Goal: Information Seeking & Learning: Learn about a topic

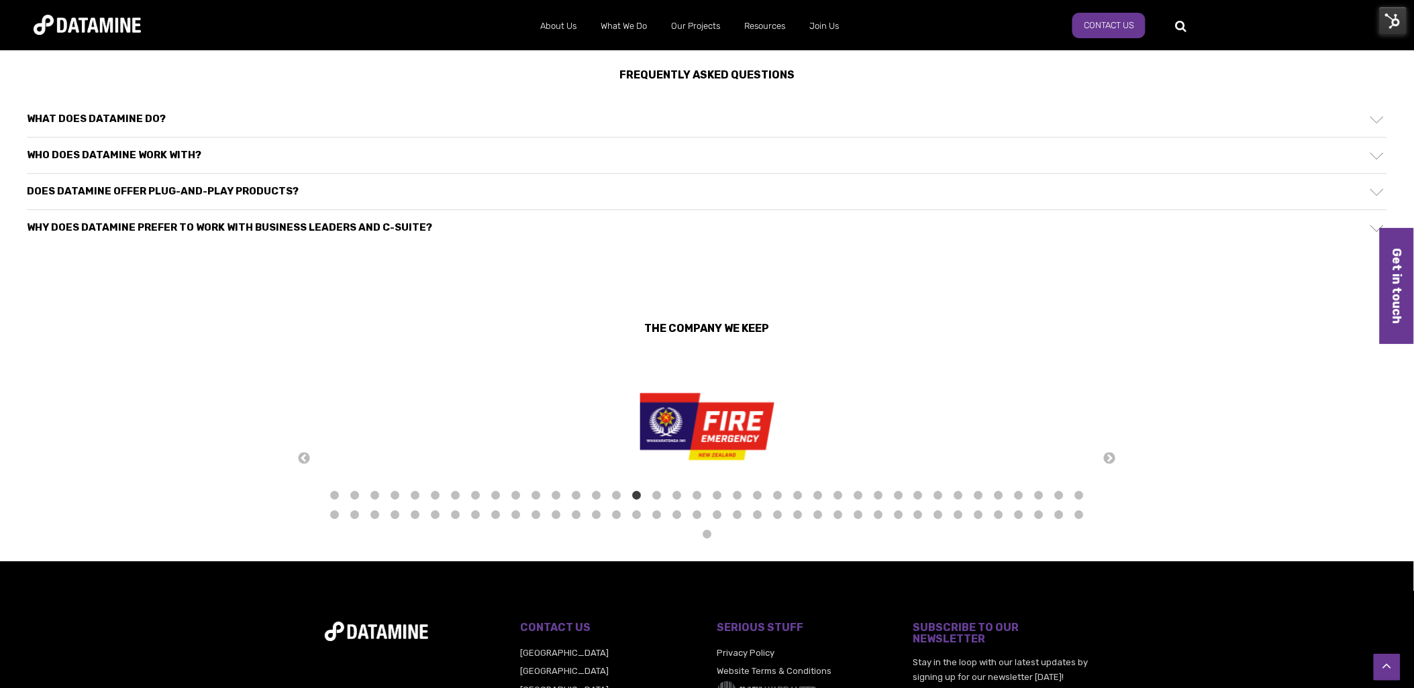
scroll to position [1141, 0]
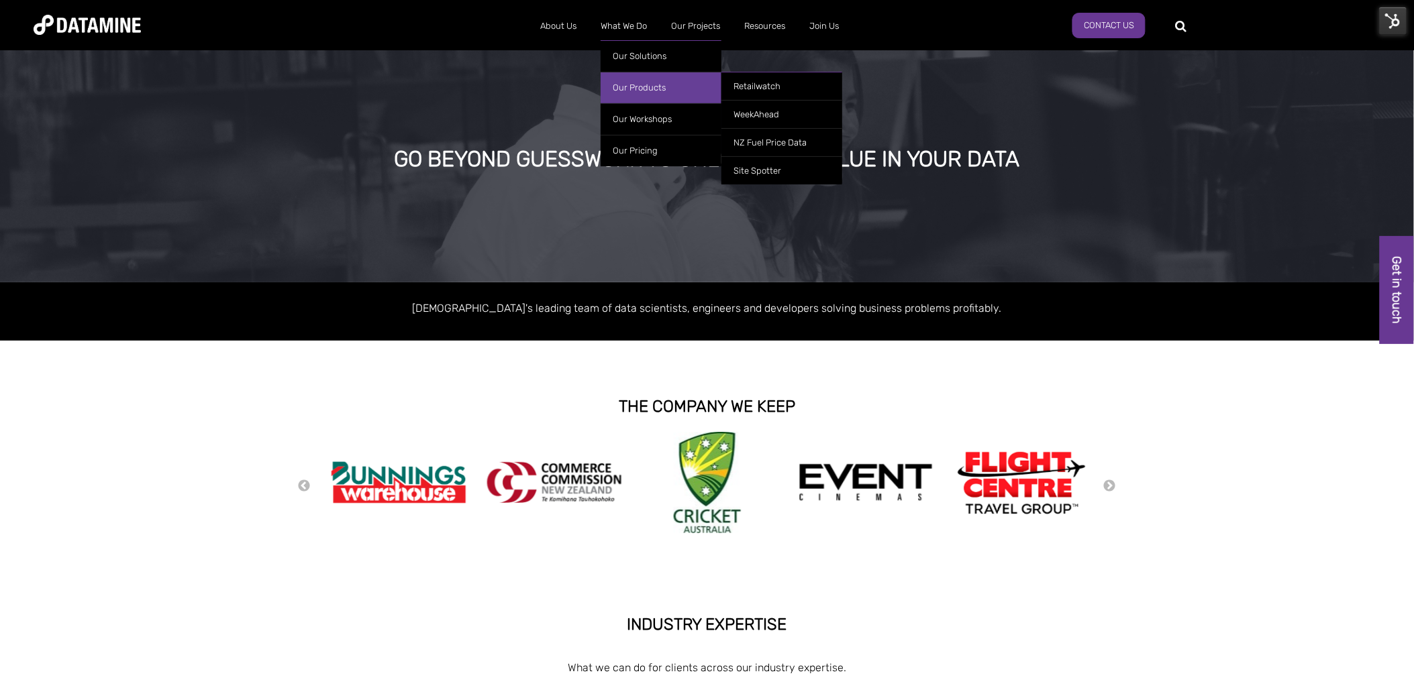
click at [648, 82] on link "Our Products" at bounding box center [661, 88] width 121 height 32
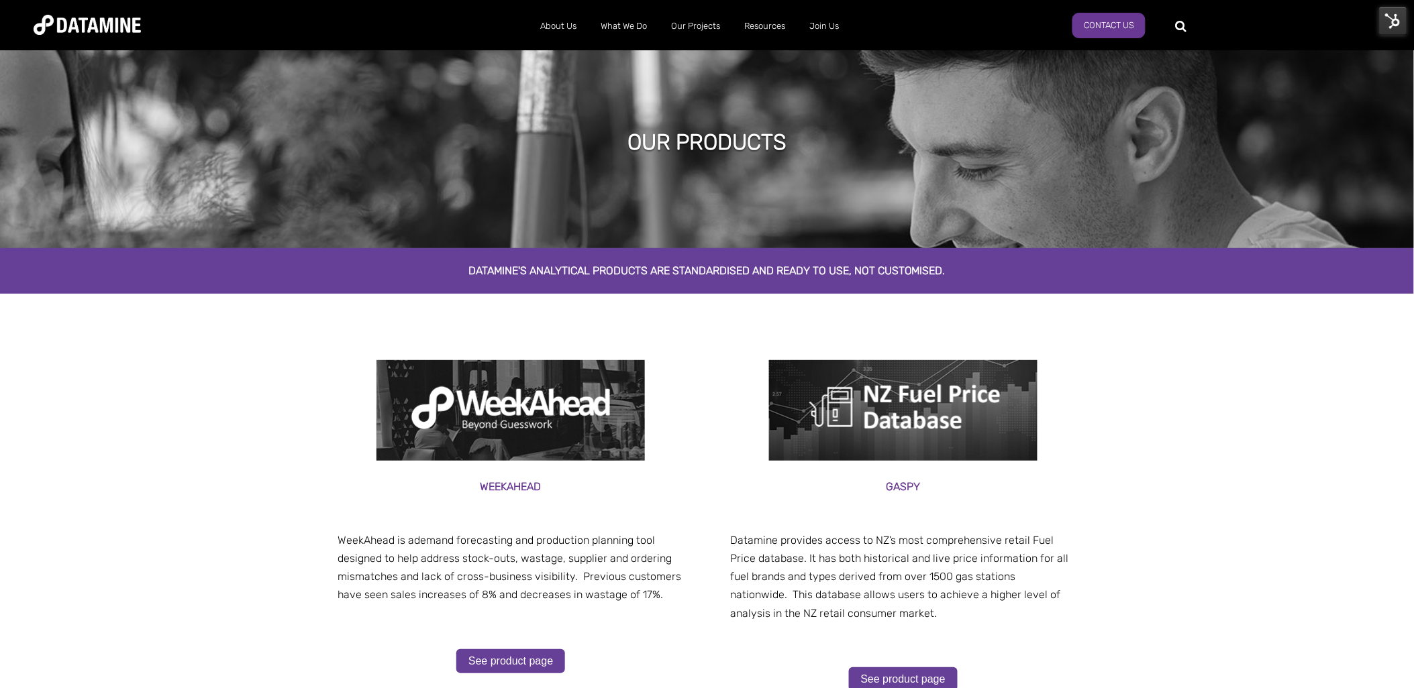
click at [1382, 22] on img at bounding box center [1393, 21] width 28 height 28
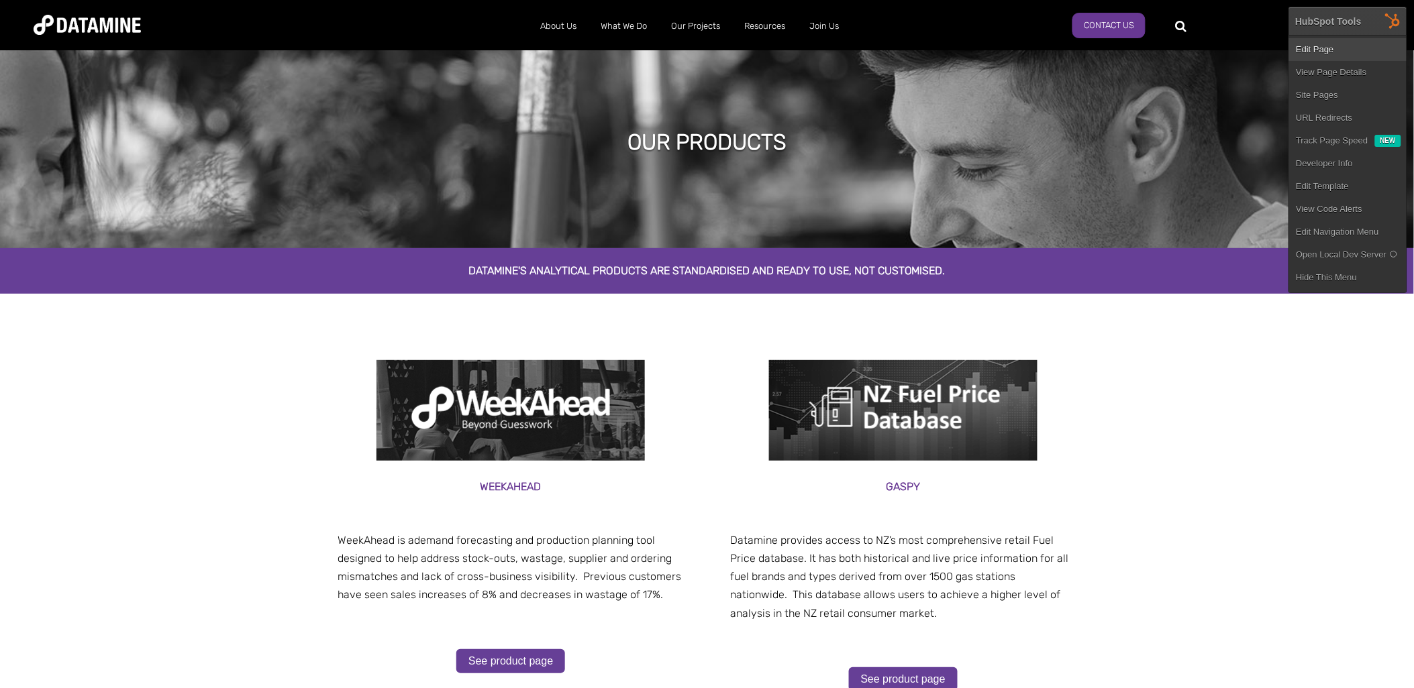
click at [1357, 45] on link "Edit Page" at bounding box center [1347, 49] width 117 height 23
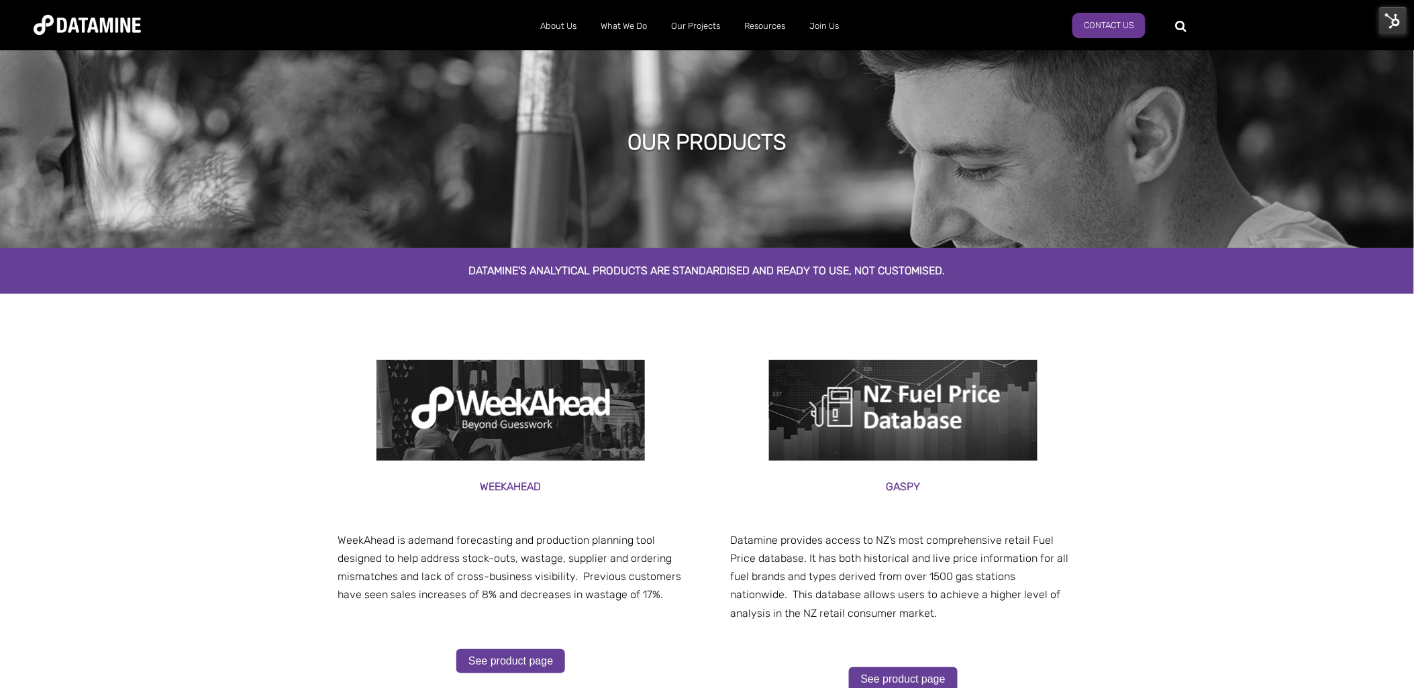
click at [1384, 20] on img at bounding box center [1393, 21] width 28 height 28
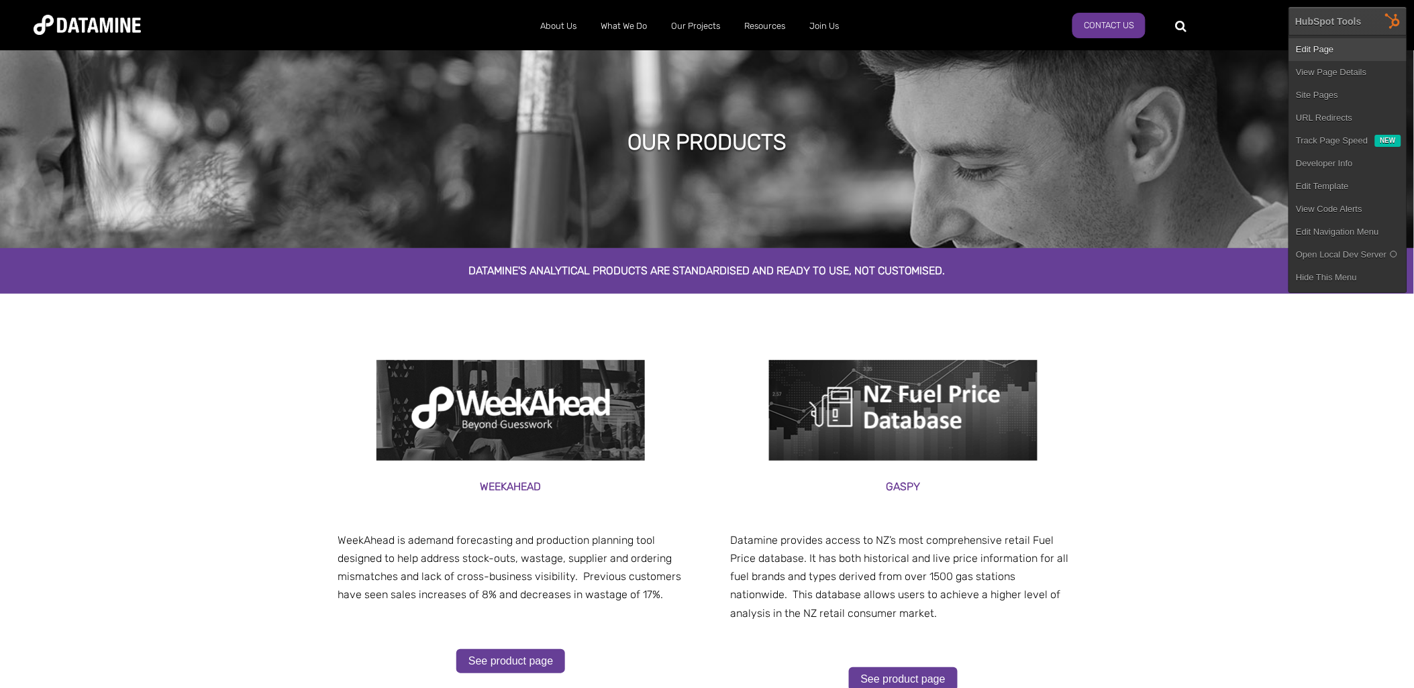
click at [1330, 50] on link "Edit Page" at bounding box center [1347, 49] width 117 height 23
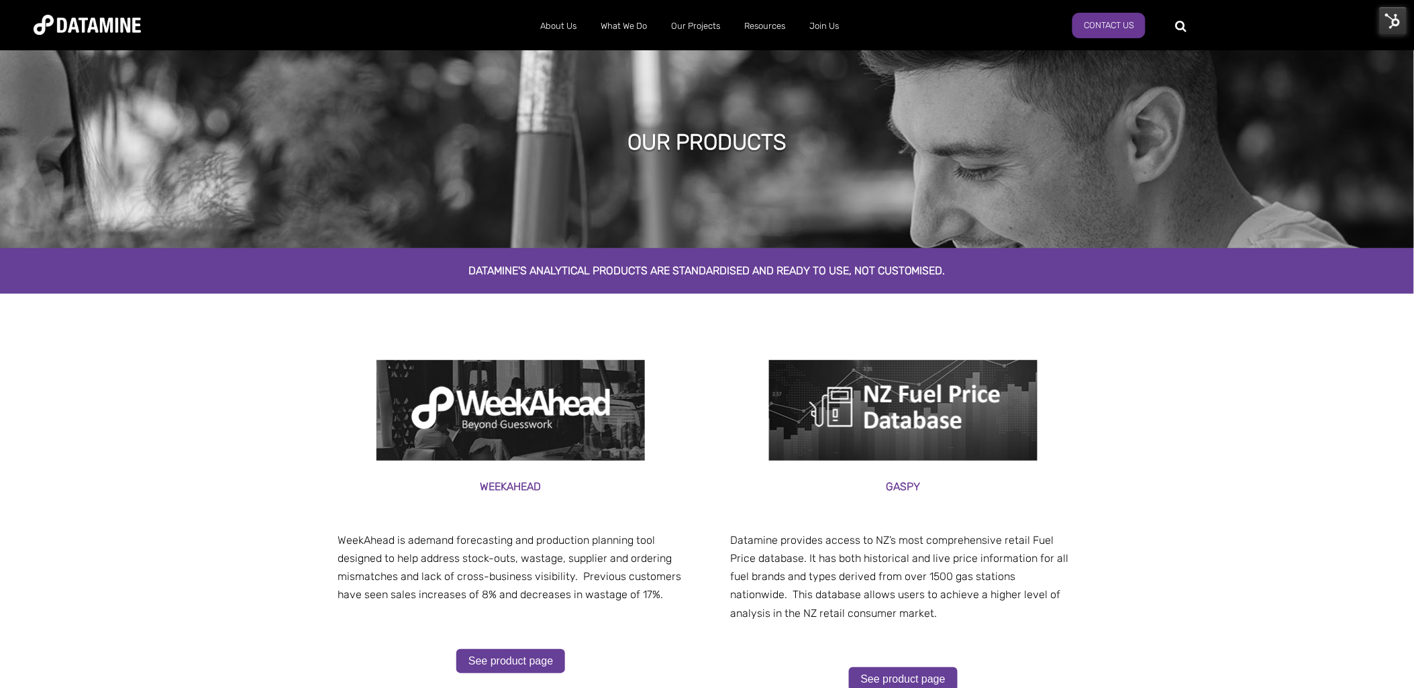
click at [437, 411] on img at bounding box center [510, 410] width 268 height 101
click at [527, 646] on span "See product page" at bounding box center [511, 661] width 346 height 51
click at [521, 679] on span "See product page" at bounding box center [511, 661] width 346 height 51
click at [521, 666] on link "See product page" at bounding box center [510, 662] width 109 height 24
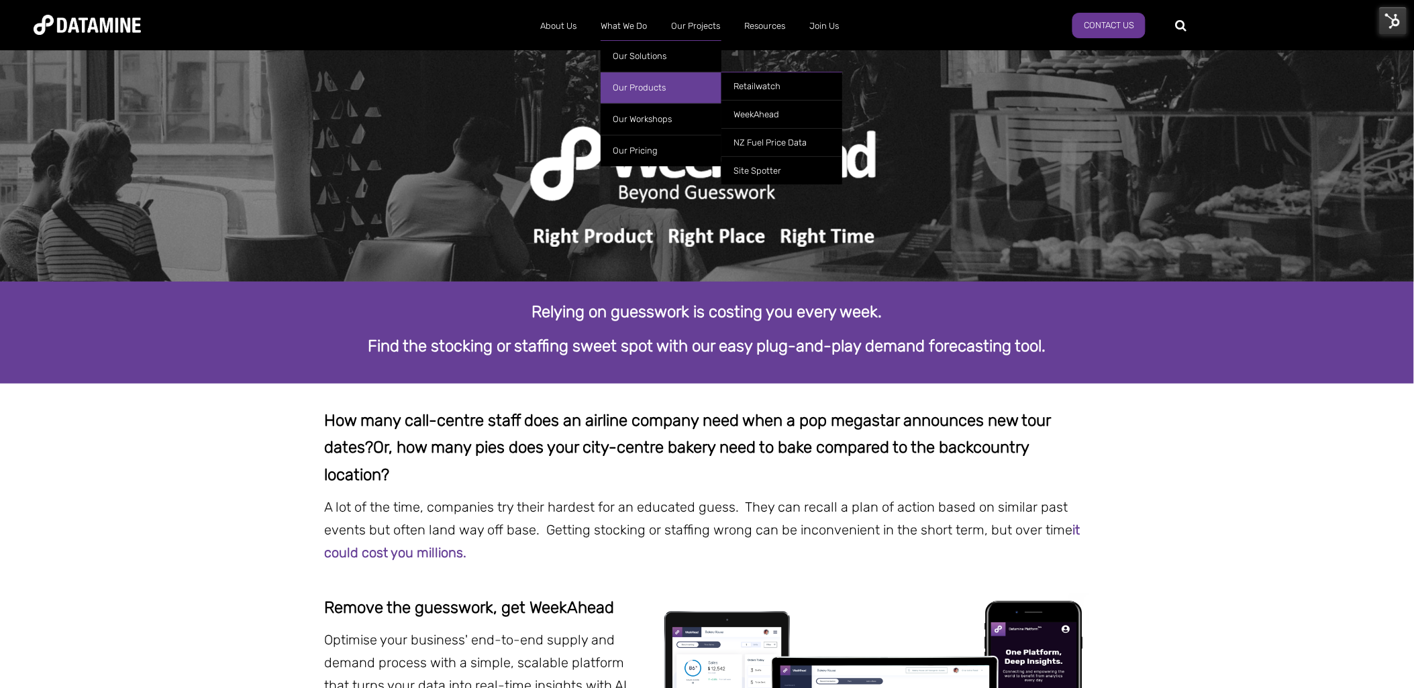
click at [692, 83] on link "Our Products" at bounding box center [661, 88] width 121 height 32
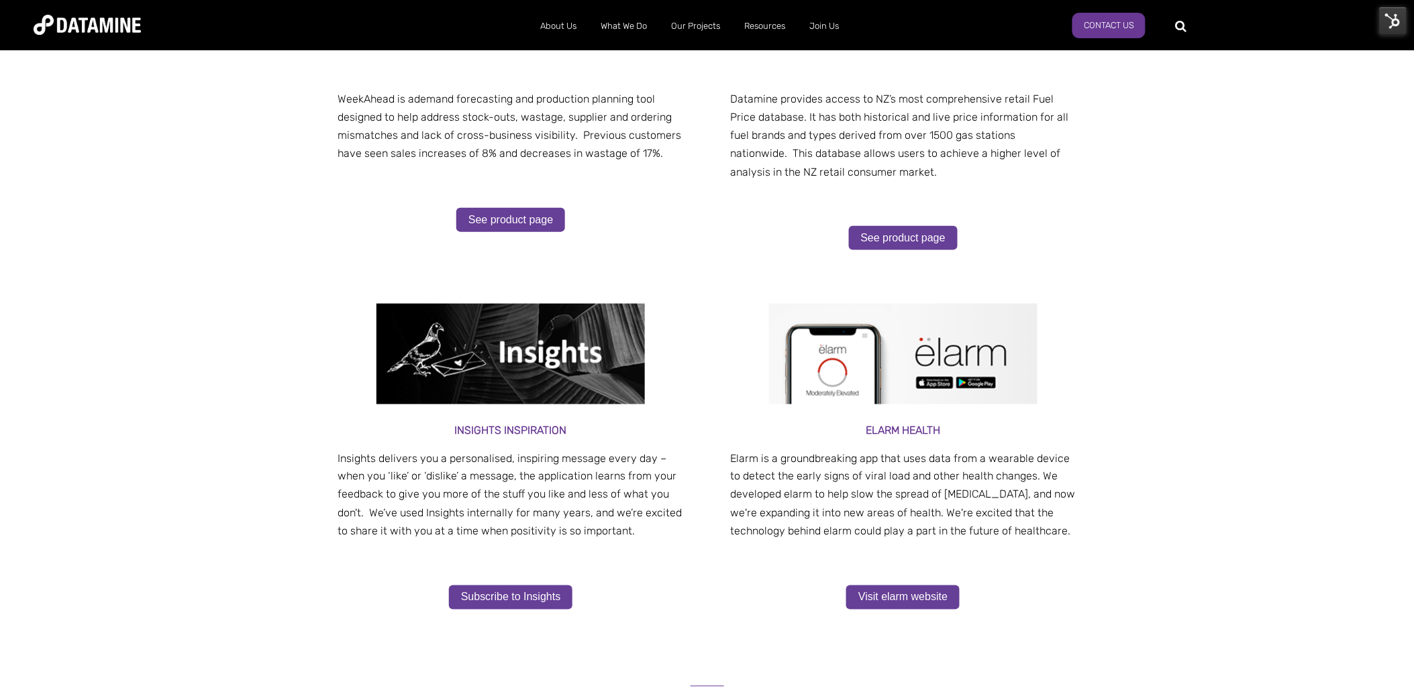
scroll to position [74, 0]
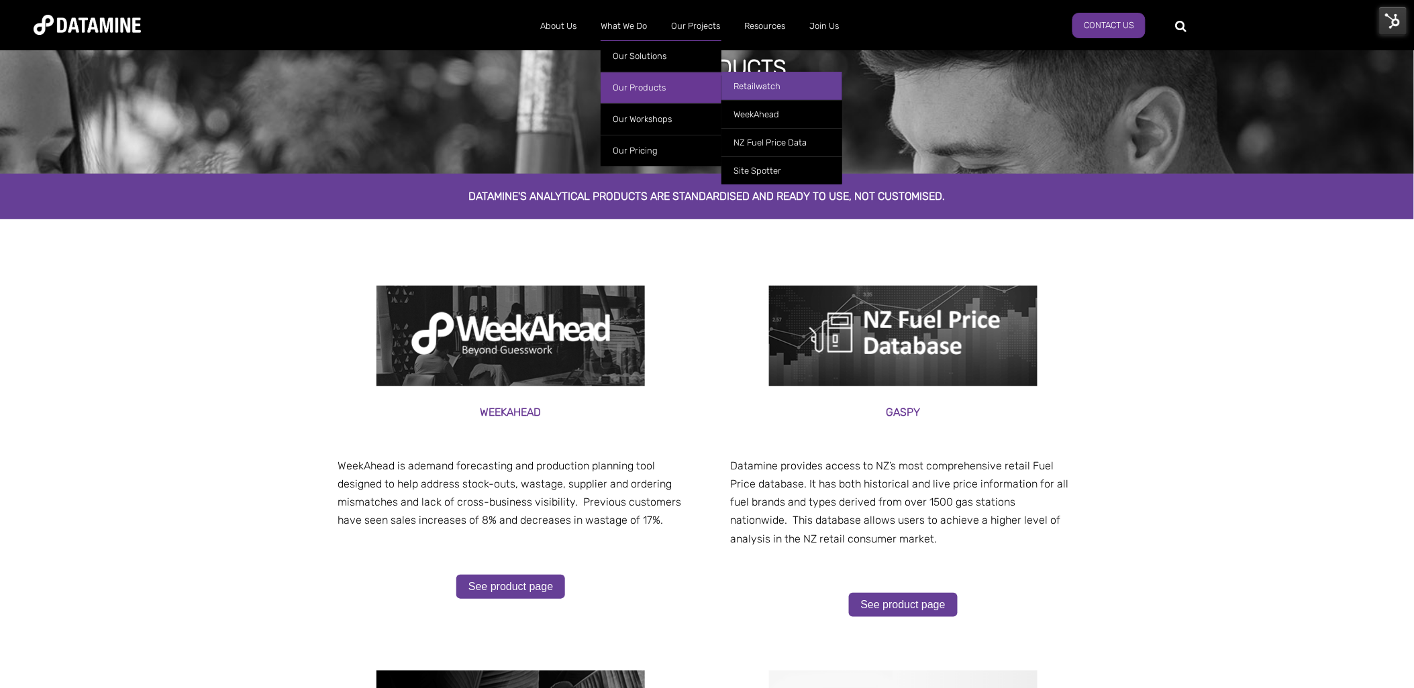
click at [782, 85] on link "Retailwatch" at bounding box center [781, 86] width 121 height 28
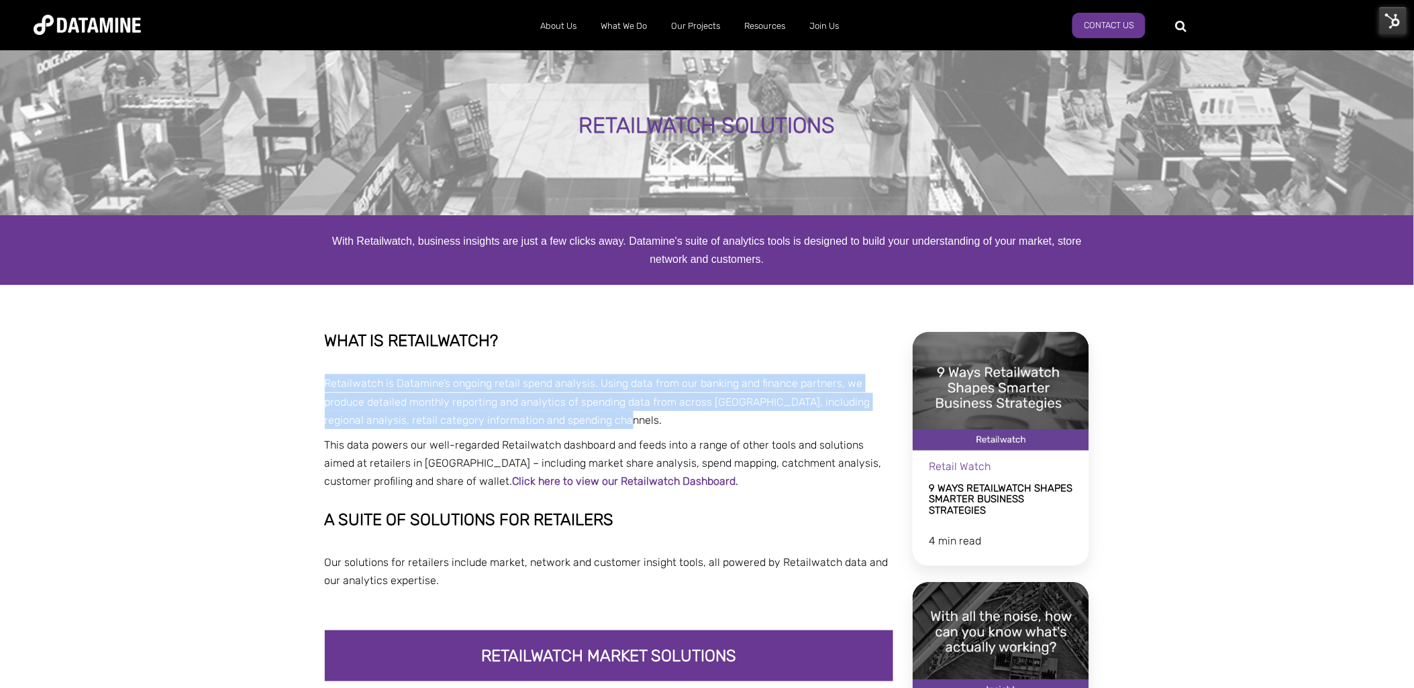
drag, startPoint x: 619, startPoint y: 418, endPoint x: 299, endPoint y: 393, distance: 321.0
copy p "Retailwatch is Datamine’s ongoing retail spend analysis. Using data from our ba…"
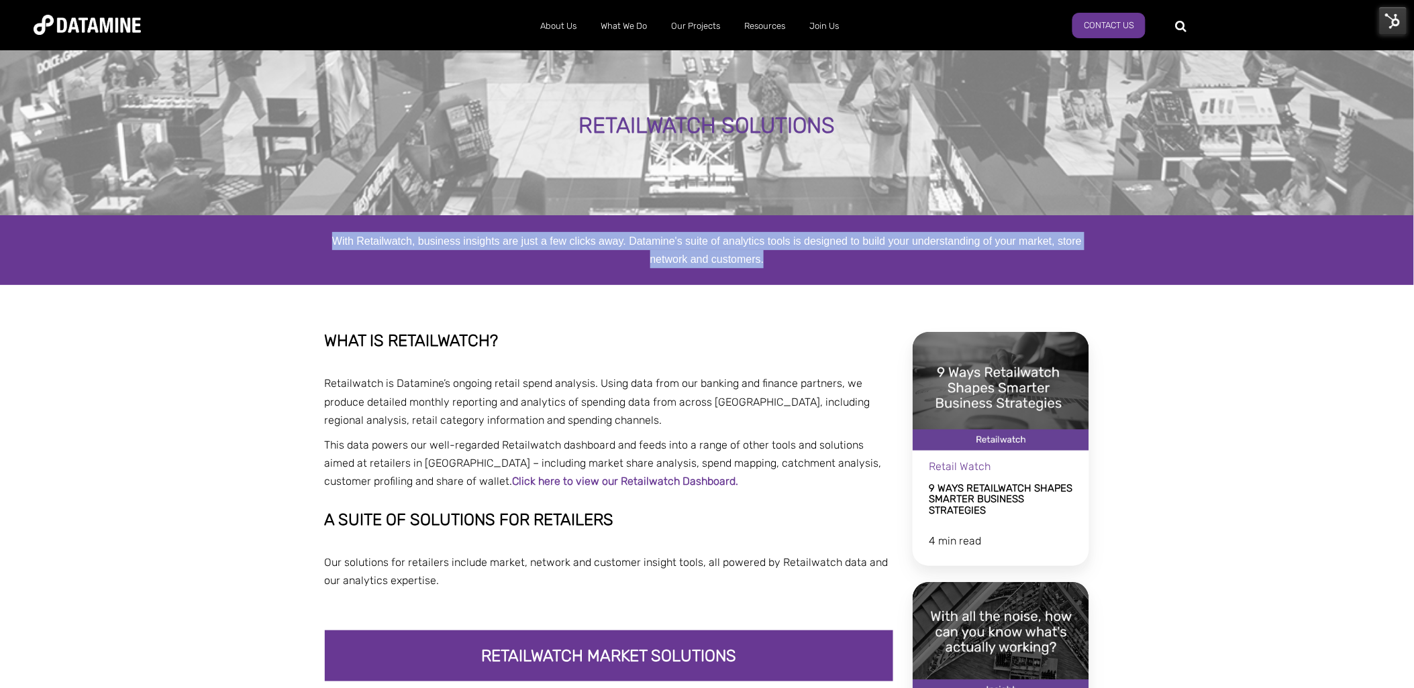
drag, startPoint x: 766, startPoint y: 258, endPoint x: 320, endPoint y: 242, distance: 446.5
click at [320, 242] on div "With Retailwatch, business insights are just a few clicks away. Datamine's suit…" at bounding box center [707, 250] width 785 height 36
copy span "With Retailwatch, business insights are just a few clicks away. Datamine's suit…"
